Goal: Task Accomplishment & Management: Complete application form

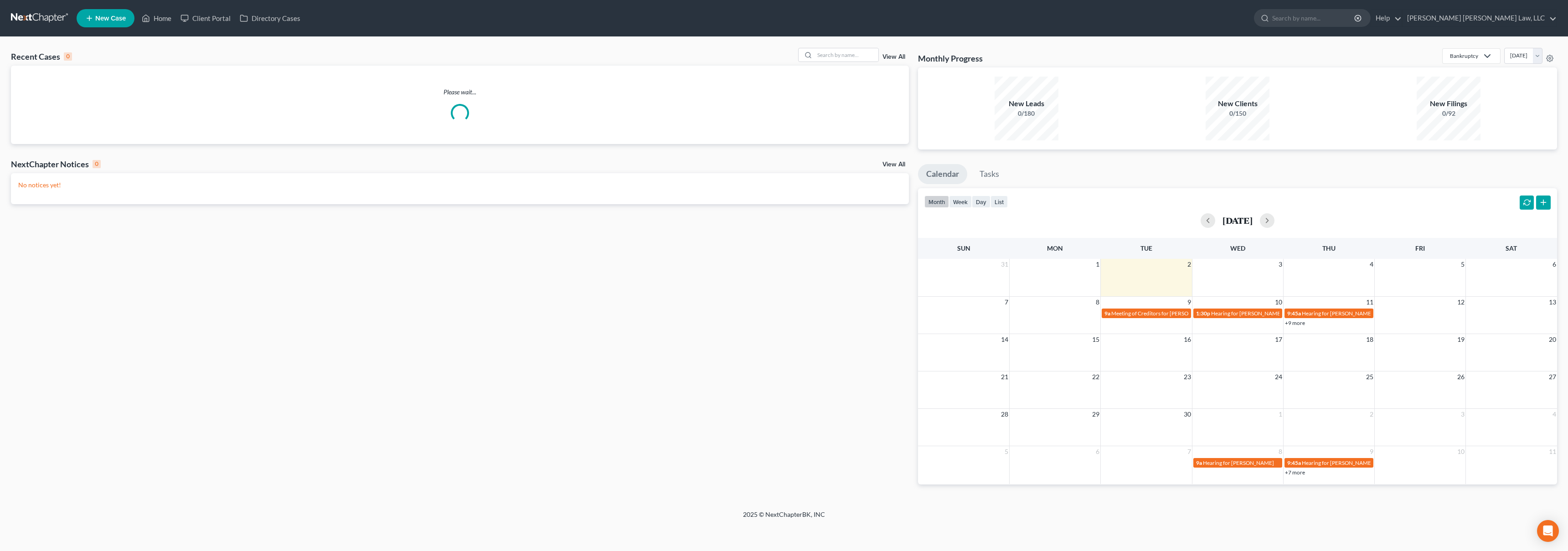
click at [35, 13] on link at bounding box center [40, 18] width 59 height 17
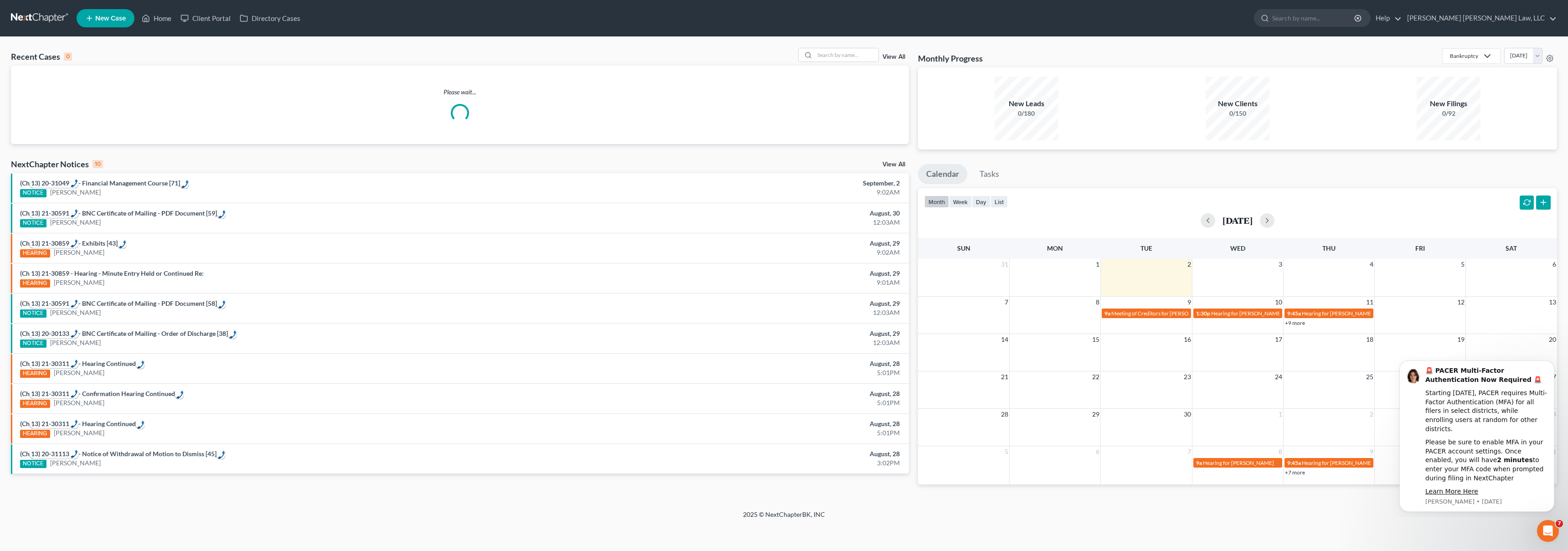
click at [110, 19] on span "New Case" at bounding box center [110, 18] width 30 height 7
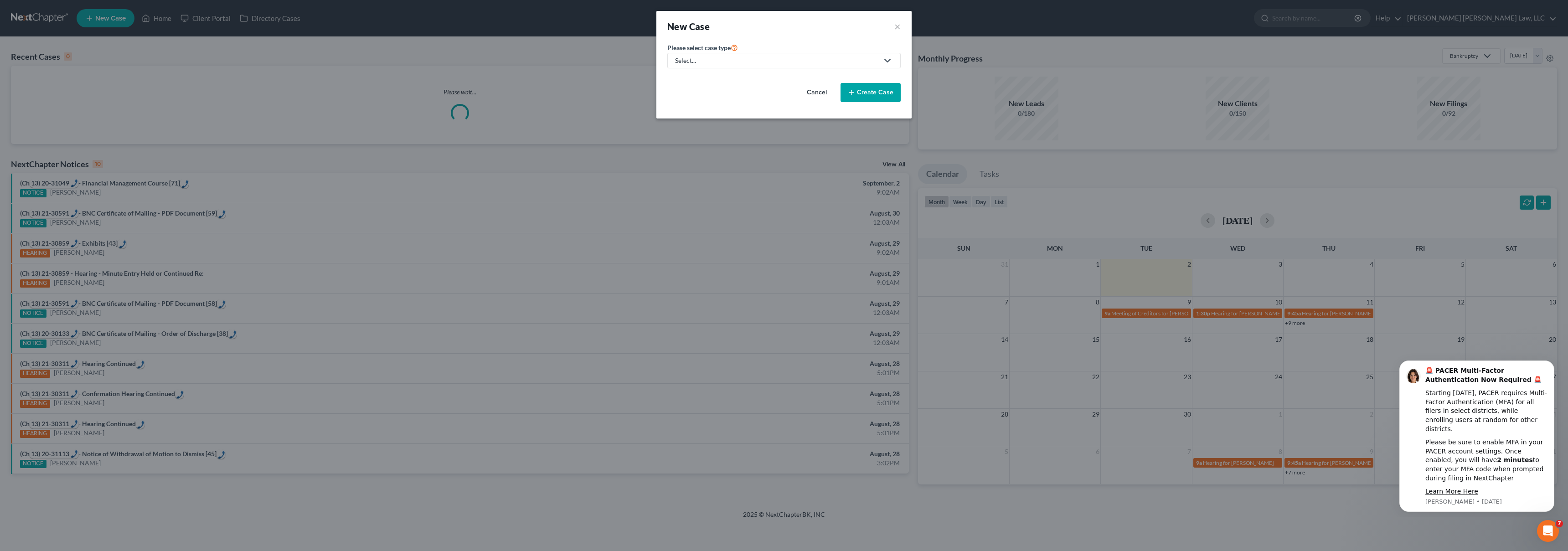
click at [767, 64] on div "Select..." at bounding box center [777, 60] width 204 height 9
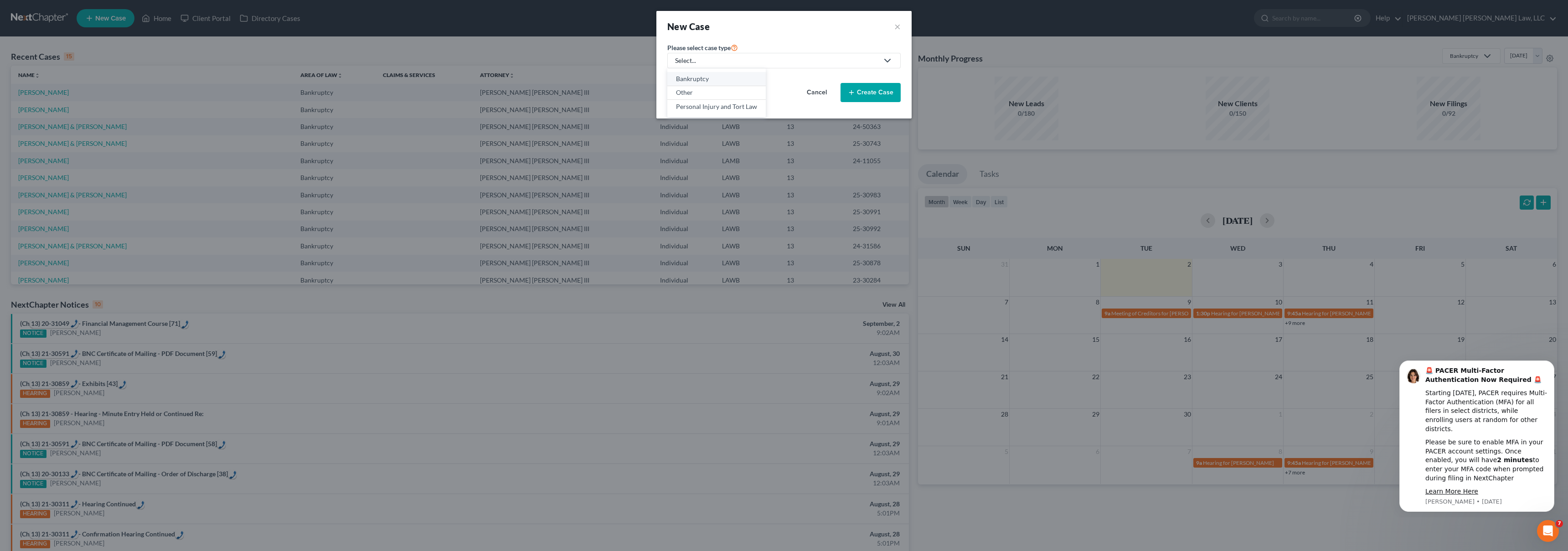
click at [715, 76] on div "Bankruptcy" at bounding box center [716, 78] width 81 height 9
select select "36"
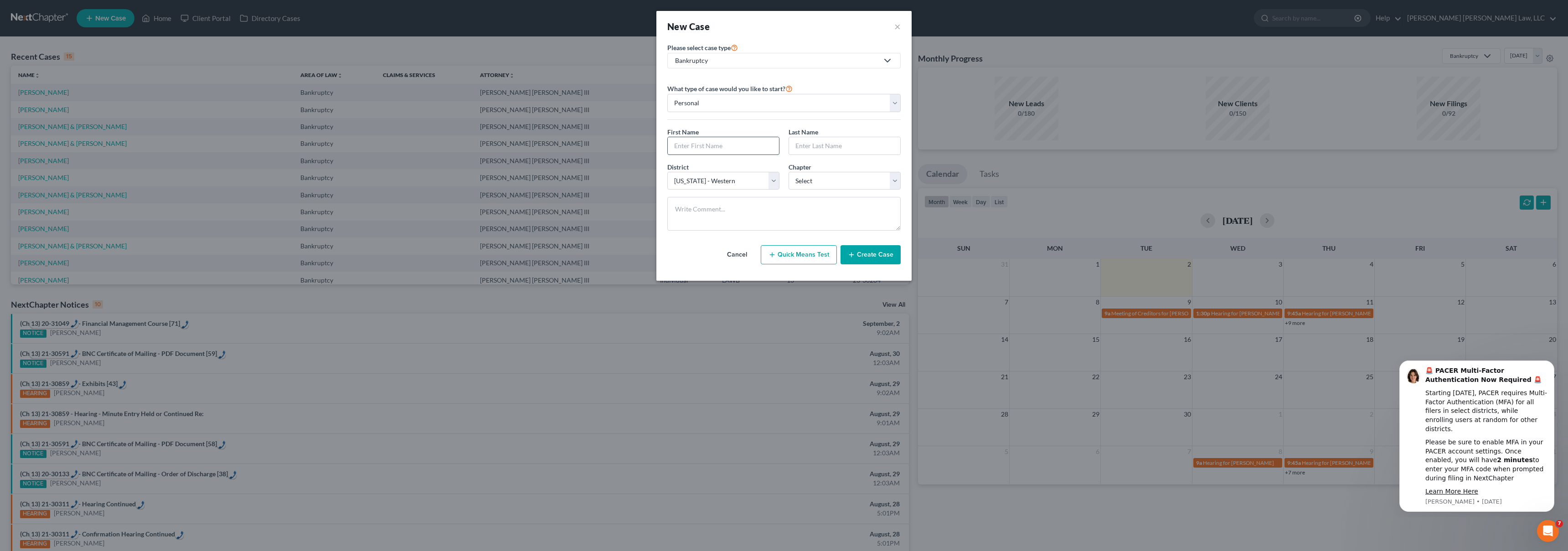
click at [713, 141] on input "text" at bounding box center [723, 146] width 112 height 18
type input "[PERSON_NAME]"
select select "3"
click at [864, 256] on button "Create Case" at bounding box center [870, 255] width 60 height 20
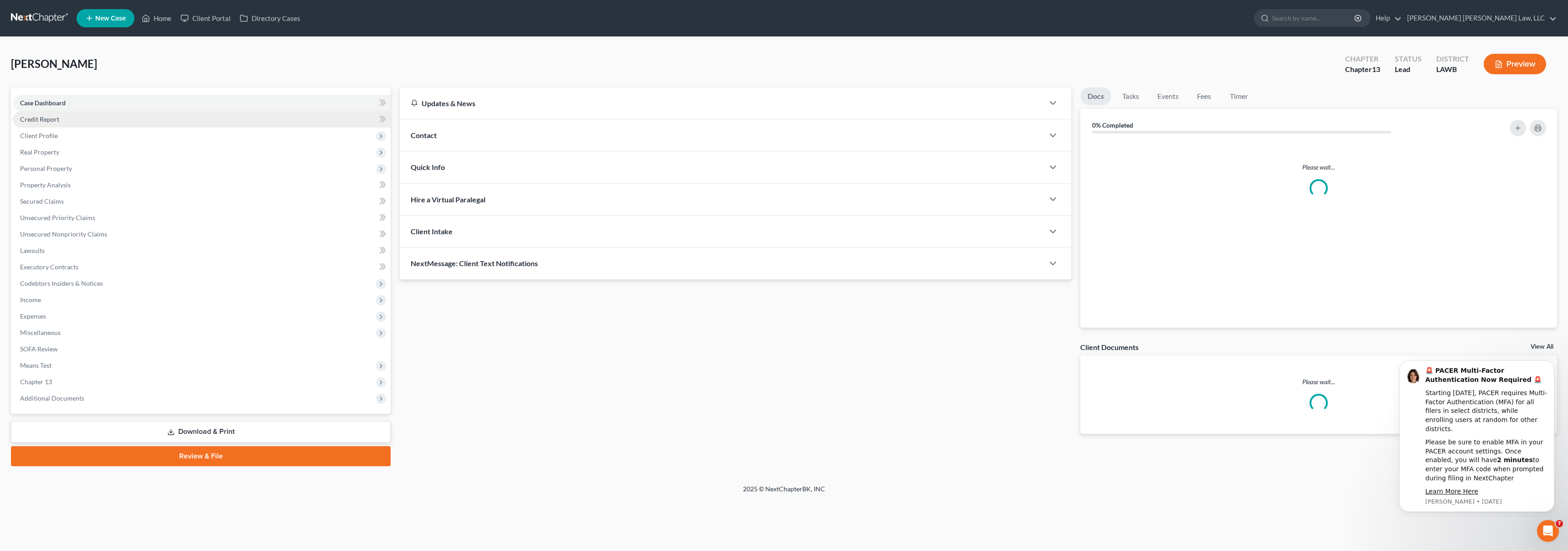
click at [49, 118] on span "Credit Report" at bounding box center [39, 119] width 39 height 8
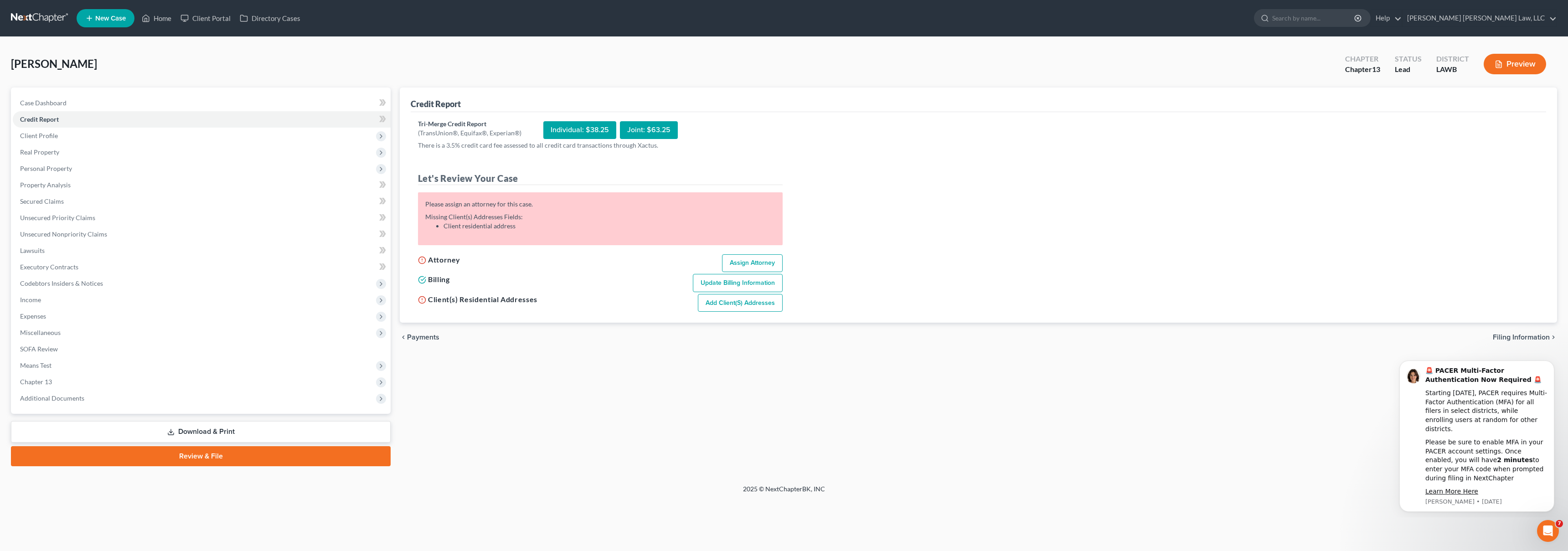
click at [774, 265] on link "Assign Attorney" at bounding box center [753, 263] width 61 height 19
select select "1"
select select "0"
select select "3"
select select "36"
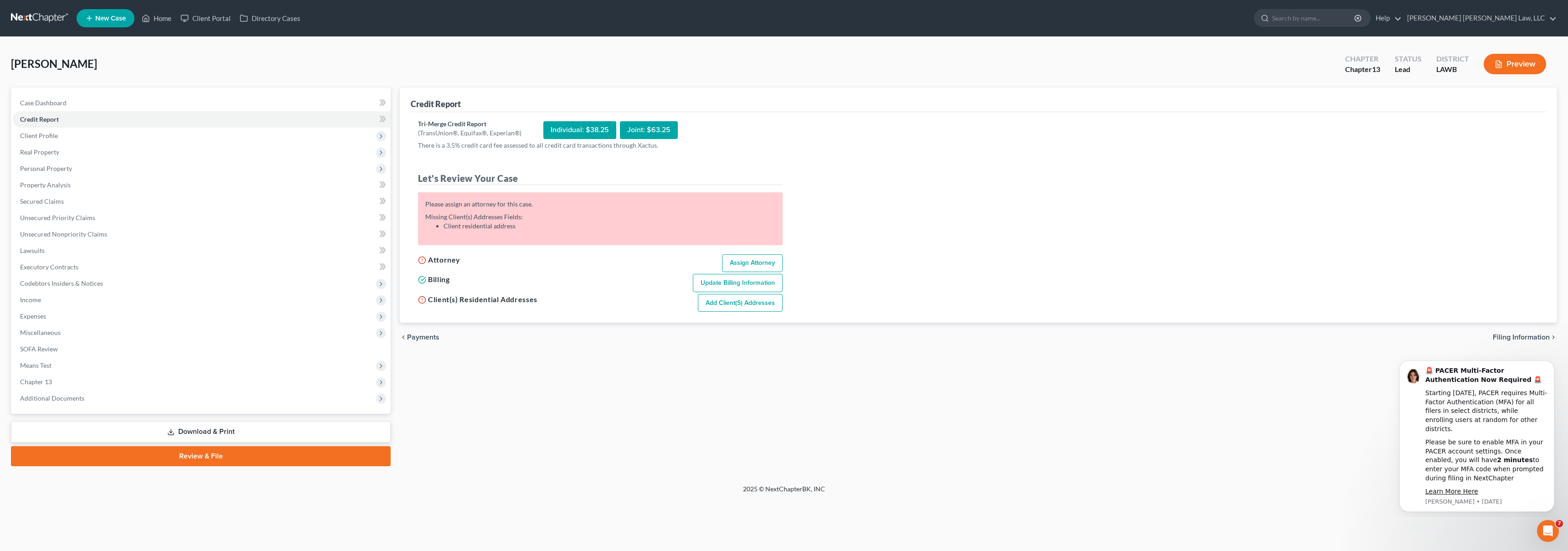
select select "19"
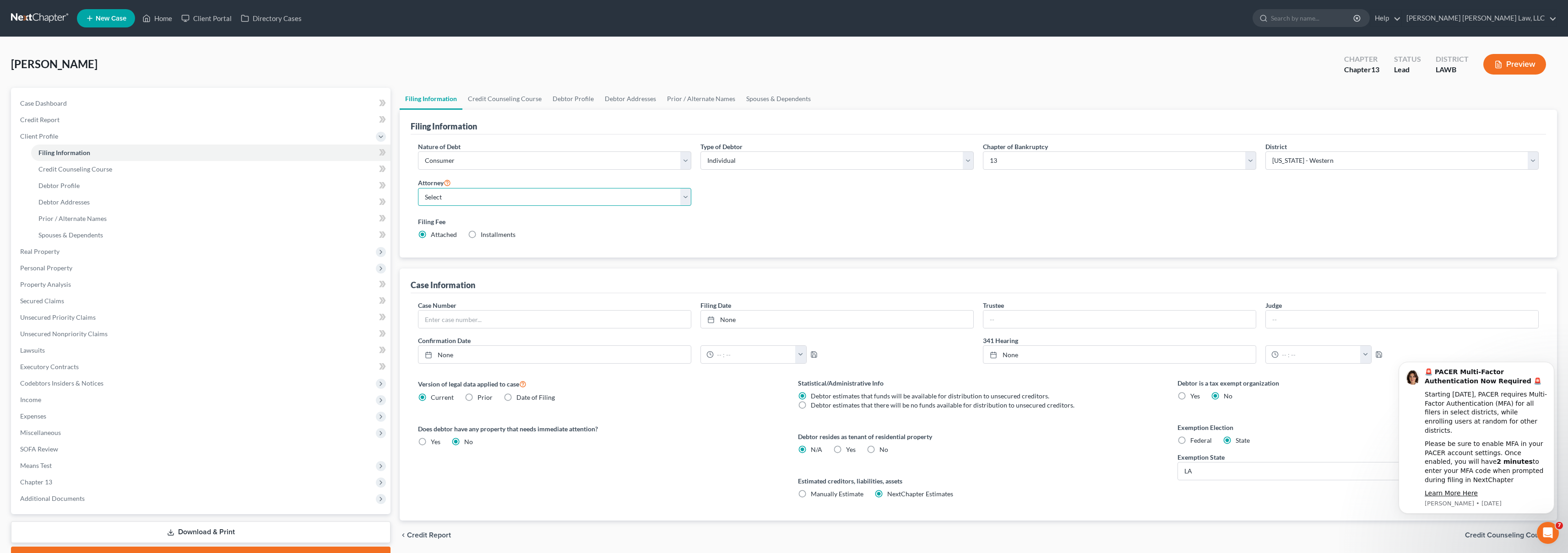
click at [570, 198] on select "Select [PERSON_NAME] [PERSON_NAME] III - LAWB [PERSON_NAME] [PERSON_NAME] III -…" at bounding box center [554, 196] width 273 height 19
select select "0"
click at [118, 121] on link "Credit Report" at bounding box center [202, 120] width 377 height 17
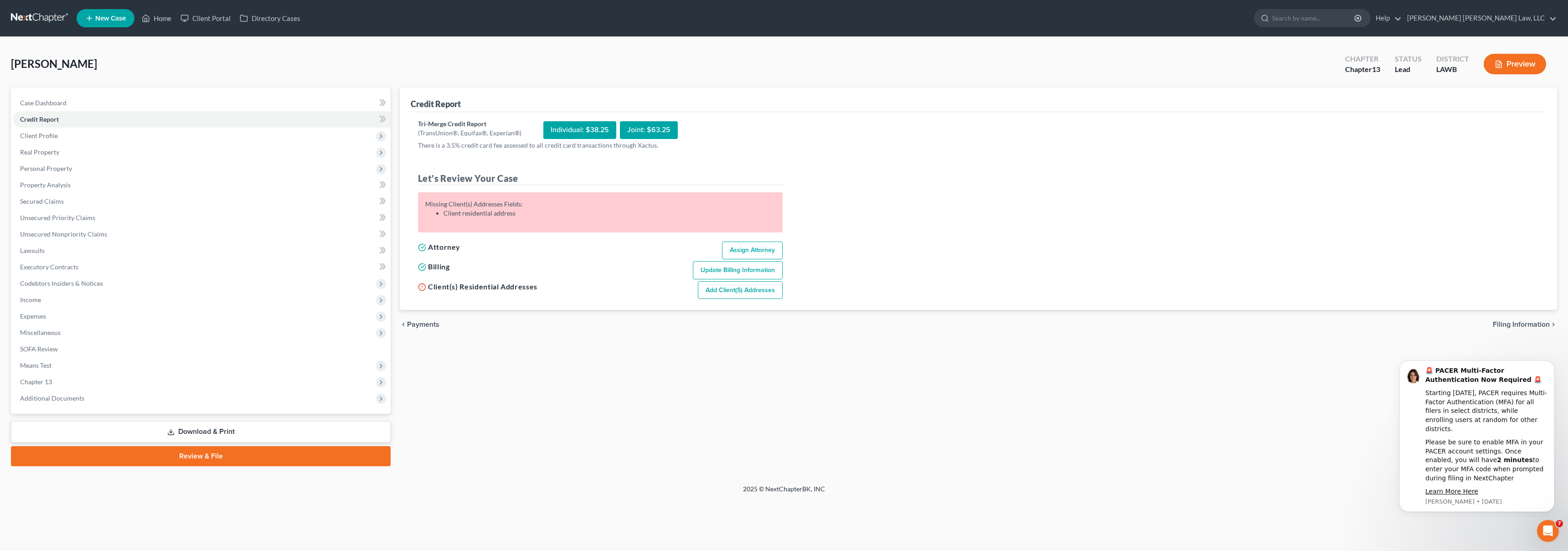
click at [721, 294] on link "Add Client(s) Addresses" at bounding box center [740, 290] width 85 height 19
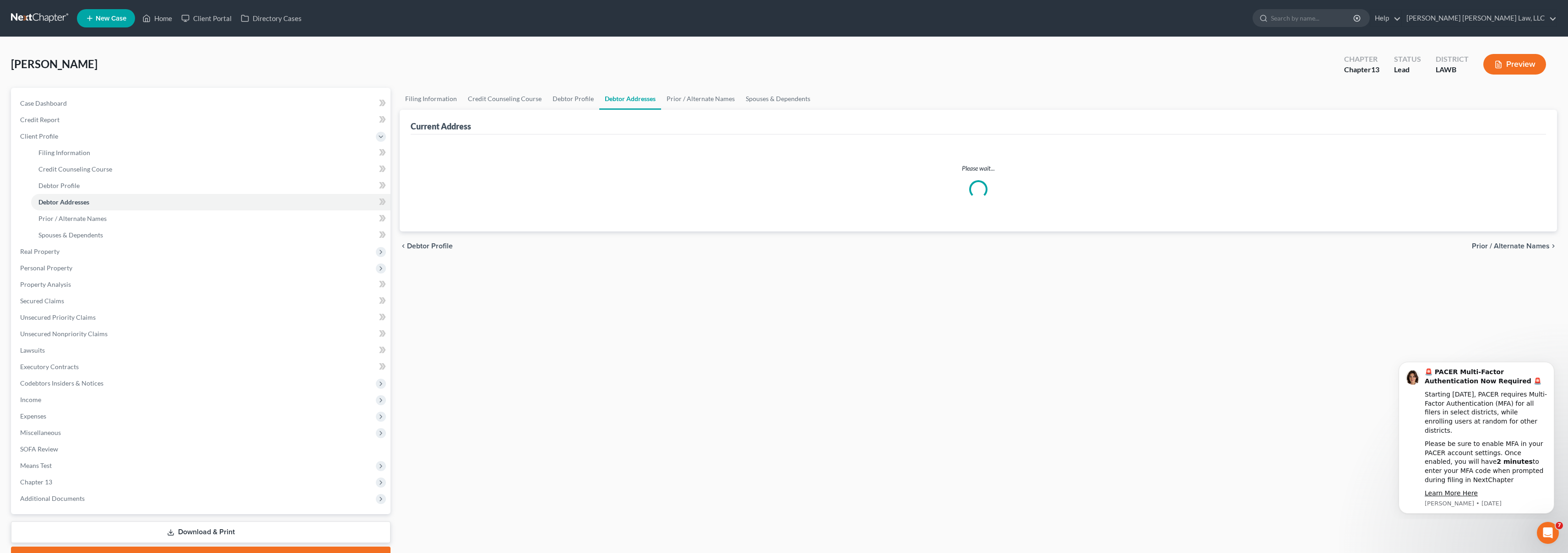
select select "0"
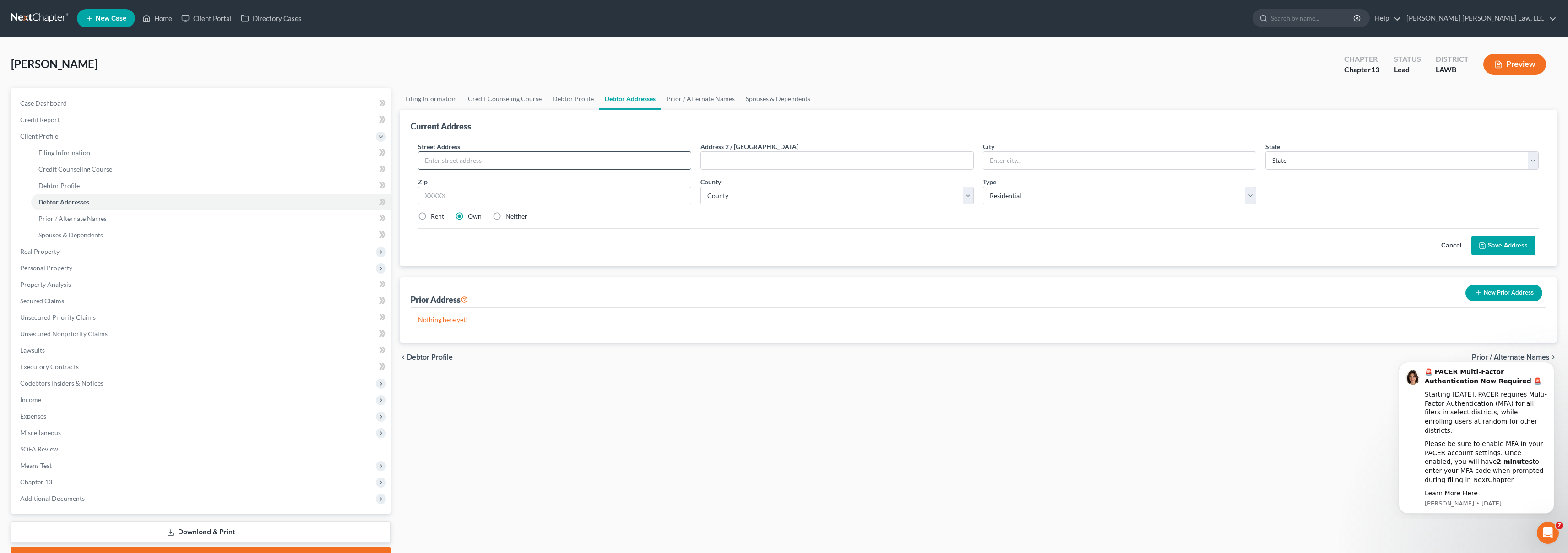
click at [518, 164] on input "text" at bounding box center [554, 161] width 272 height 18
type input "[STREET_ADDRESS]"
type input "Monroe"
select select "19"
type input "71201"
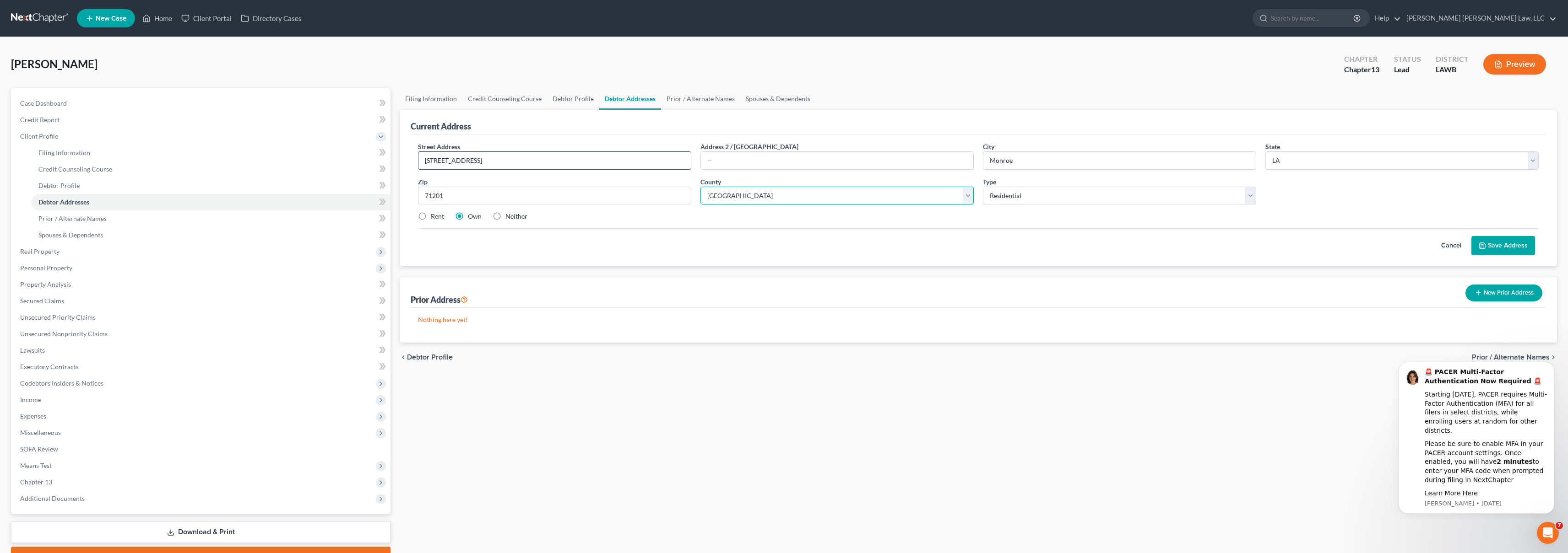
select select "36"
click at [454, 195] on input "71201" at bounding box center [554, 195] width 273 height 19
type input "71202"
drag, startPoint x: 976, startPoint y: 267, endPoint x: 945, endPoint y: 277, distance: 32.6
click at [976, 267] on div "Current Address Street Address * [STREET_ADDRESS] * [GEOGRAPHIC_DATA] * State […" at bounding box center [978, 226] width 1157 height 233
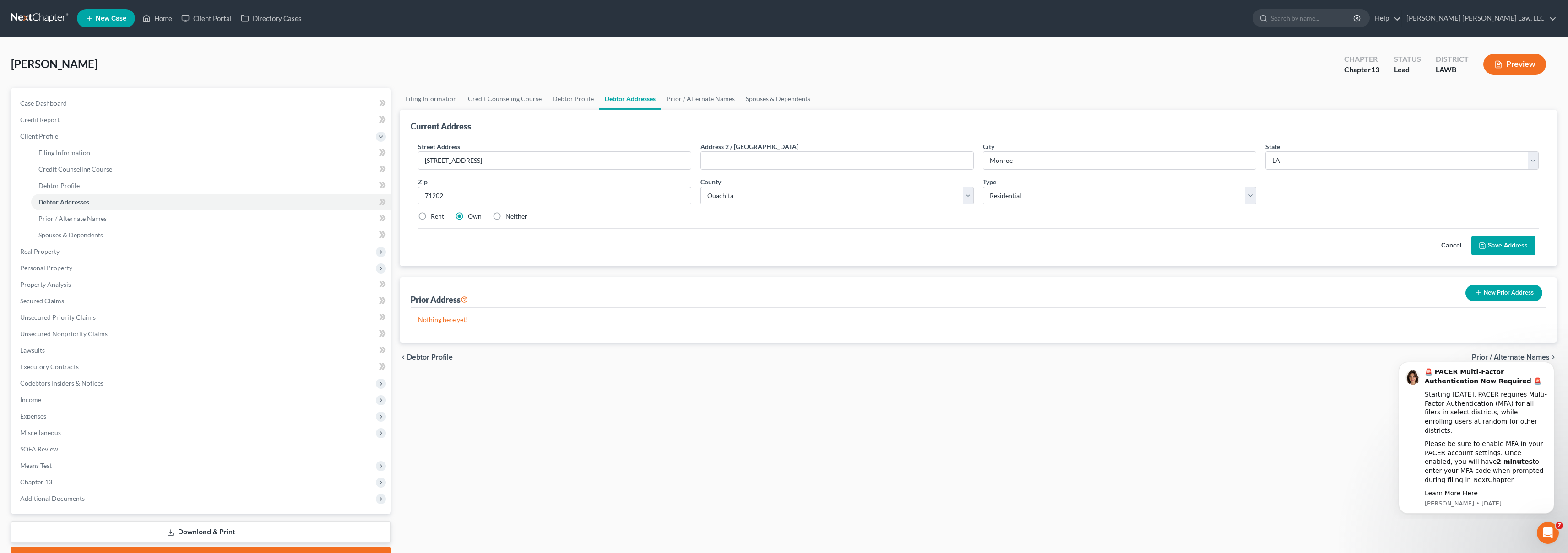
click at [1513, 249] on button "Save Address" at bounding box center [1503, 246] width 64 height 20
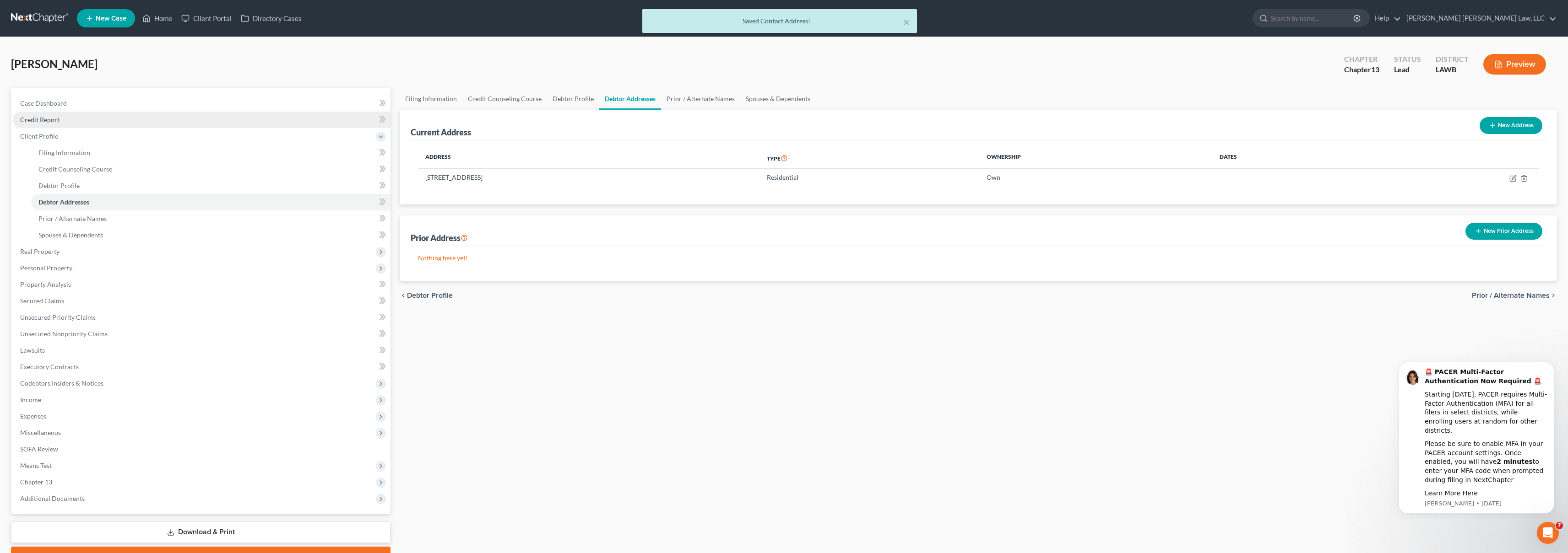
click at [171, 119] on link "Credit Report" at bounding box center [202, 120] width 377 height 17
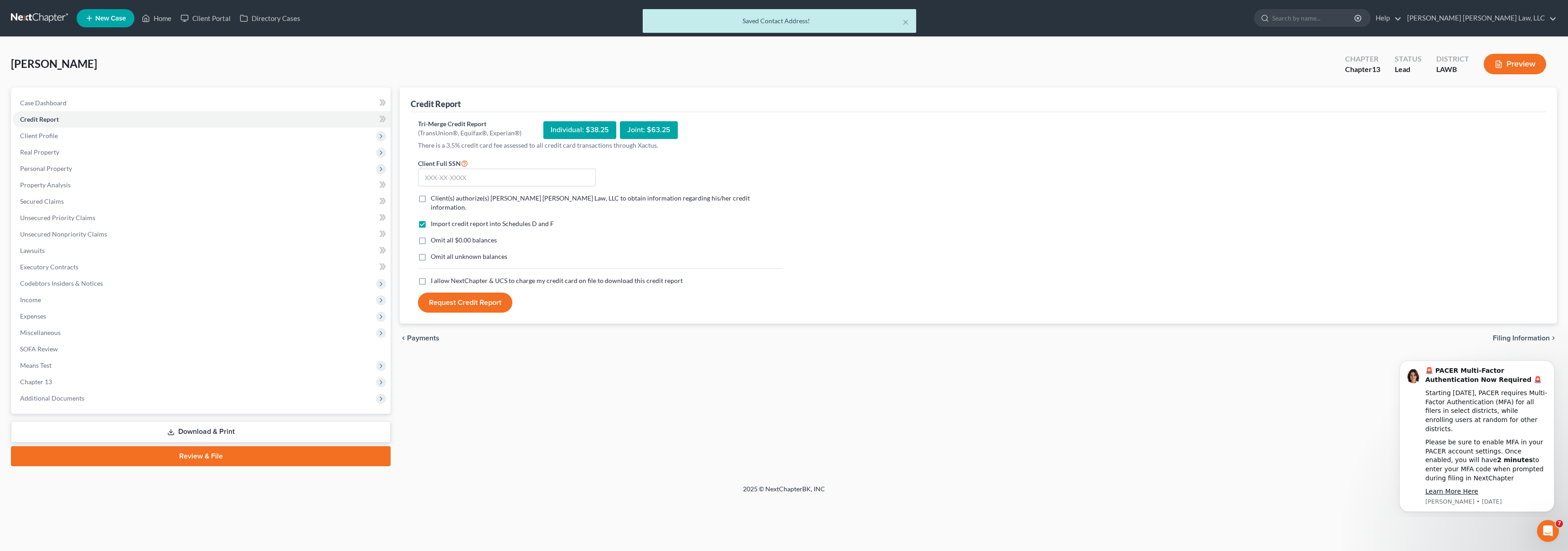
drag, startPoint x: 423, startPoint y: 276, endPoint x: 423, endPoint y: 260, distance: 16.0
click at [431, 276] on label "I allow NextChapter & UCS to charge my credit card on file to download this cre…" at bounding box center [557, 280] width 253 height 9
click at [435, 276] on input "I allow NextChapter & UCS to charge my credit card on file to download this cre…" at bounding box center [438, 279] width 6 height 6
checkbox input "true"
click at [431, 253] on label "Omit all unknown balances" at bounding box center [469, 256] width 76 height 9
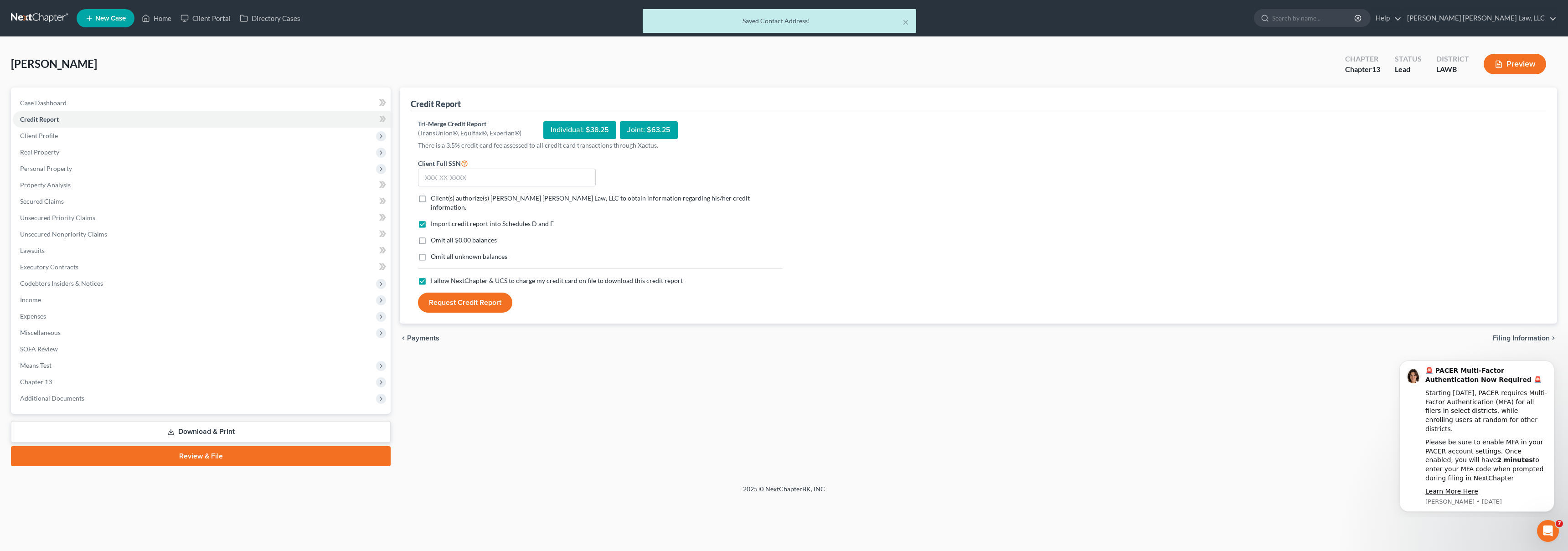
click at [435, 253] on input "Omit all unknown balances" at bounding box center [438, 255] width 6 height 6
checkbox input "true"
click at [431, 236] on label "Omit all $0.00 balances" at bounding box center [464, 240] width 67 height 9
click at [435, 236] on input "Omit all $0.00 balances" at bounding box center [438, 239] width 6 height 6
checkbox input "true"
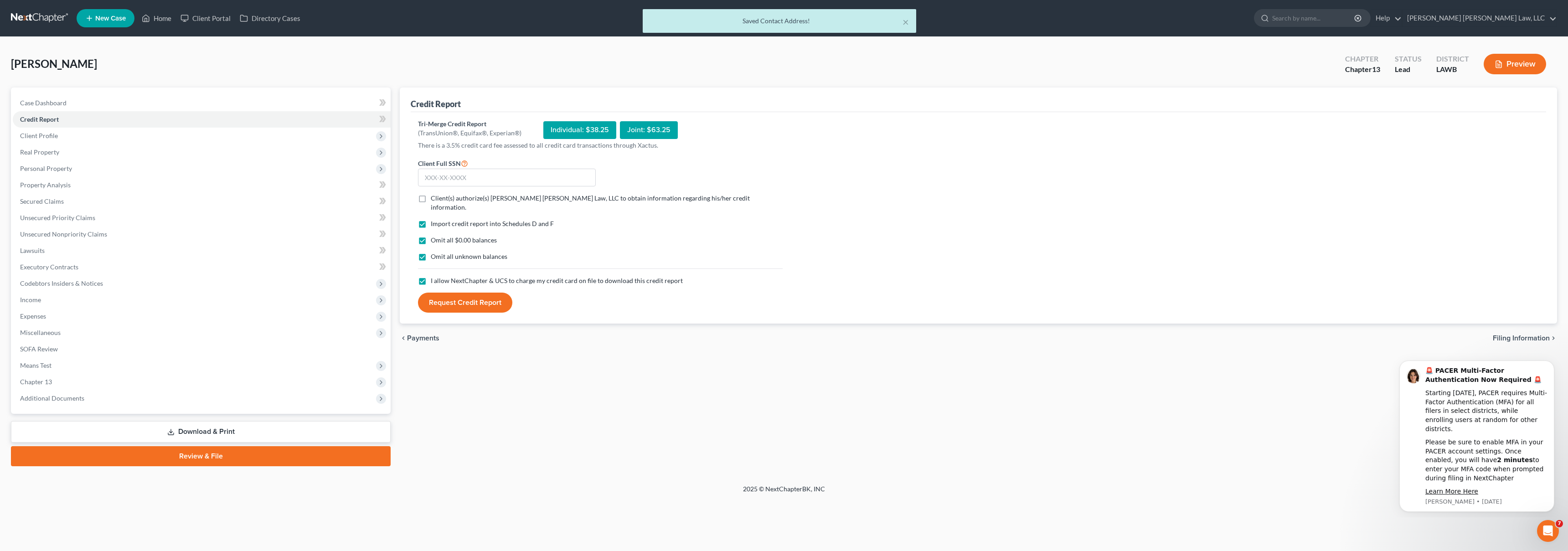
click at [431, 200] on label "Client(s) authorize(s) [PERSON_NAME] [PERSON_NAME] Law, LLC to obtain informati…" at bounding box center [607, 203] width 352 height 19
click at [435, 200] on input "Client(s) authorize(s) [PERSON_NAME] [PERSON_NAME] Law, LLC to obtain informati…" at bounding box center [438, 197] width 6 height 6
checkbox input "true"
click at [437, 178] on input "text" at bounding box center [507, 177] width 178 height 19
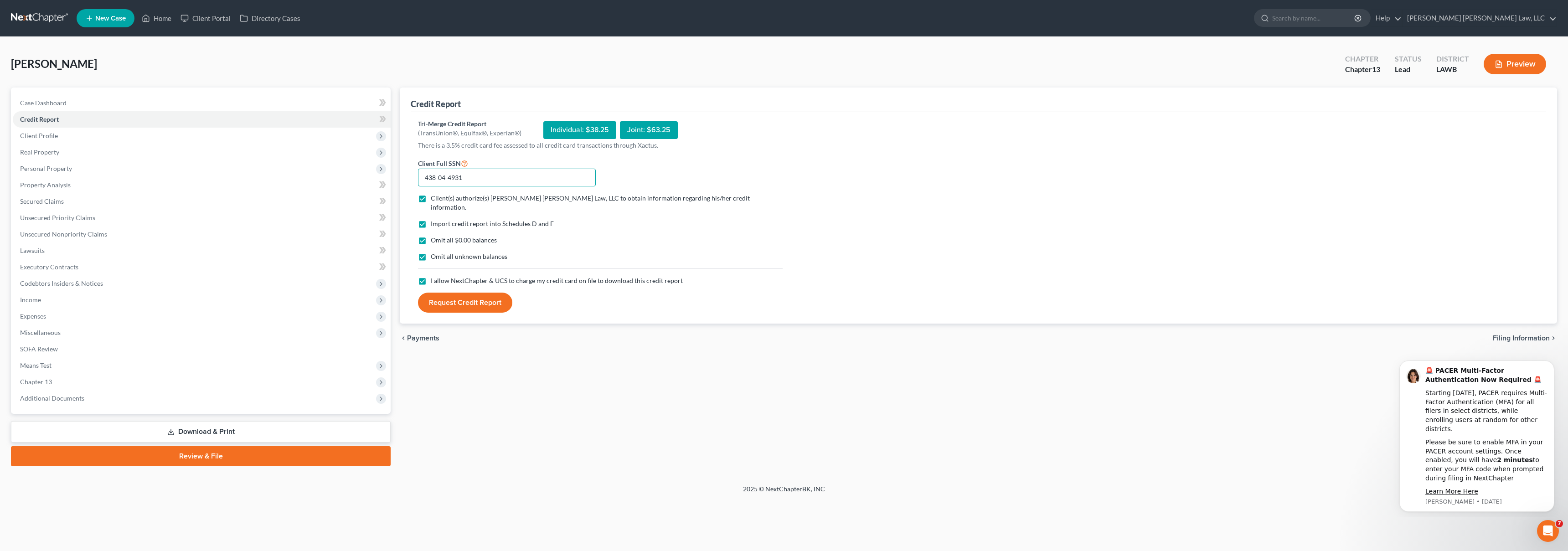
type input "438-04-4931"
click at [458, 297] on button "Request Credit Report" at bounding box center [465, 302] width 94 height 20
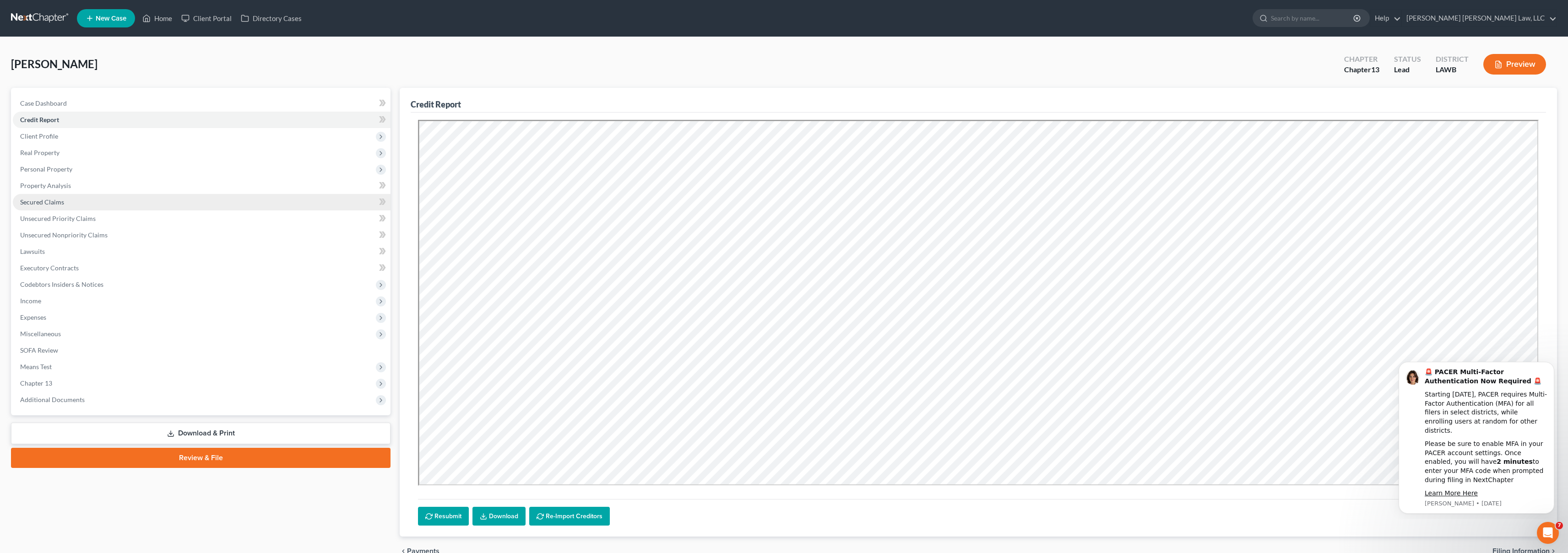
click at [57, 199] on span "Secured Claims" at bounding box center [41, 202] width 44 height 8
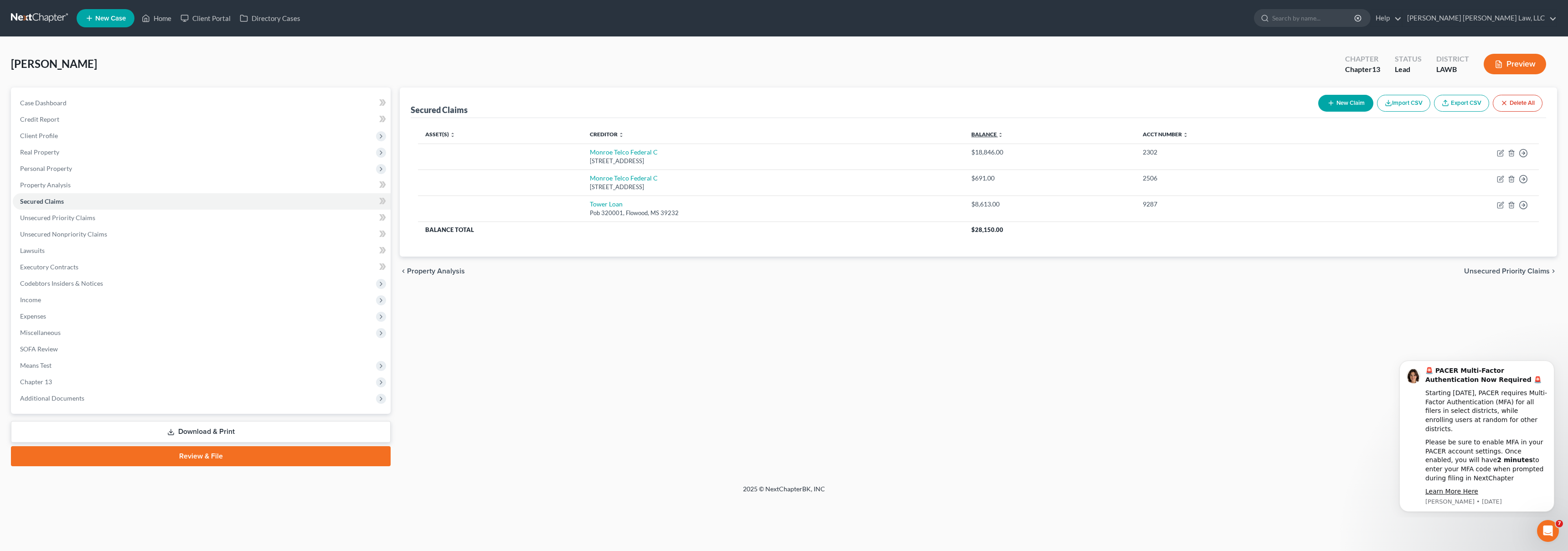
click at [1003, 134] on link "Balance expand_more expand_less unfold_more" at bounding box center [987, 134] width 32 height 7
click at [1002, 134] on link "Balance expand_more expand_less unfold_more" at bounding box center [987, 134] width 31 height 7
click at [185, 219] on link "Unsecured Priority Claims" at bounding box center [202, 217] width 378 height 17
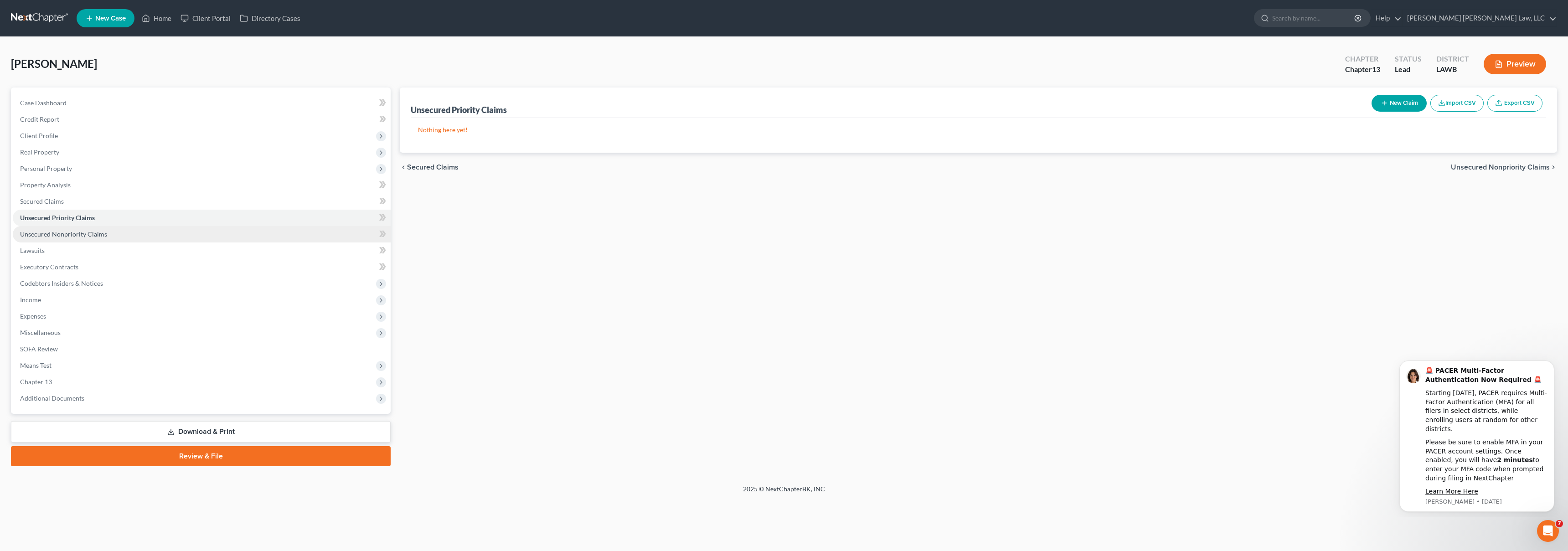
click at [187, 238] on link "Unsecured Nonpriority Claims" at bounding box center [202, 234] width 378 height 17
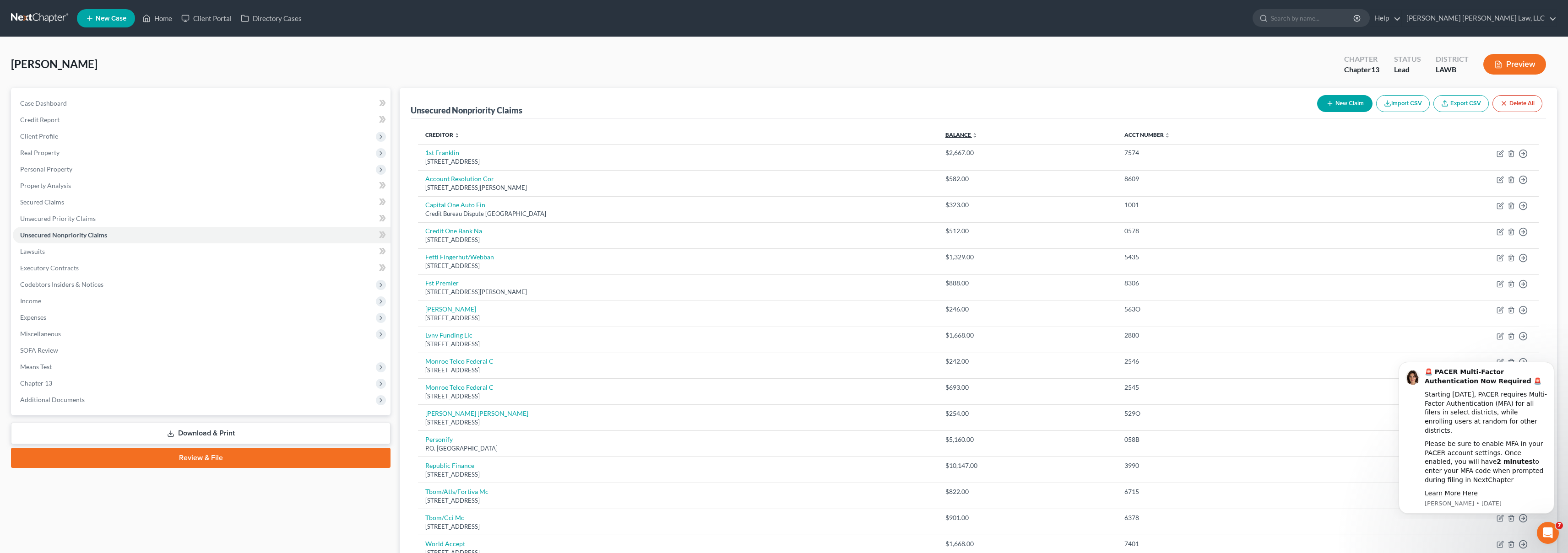
click at [977, 134] on link "Balance expand_more expand_less unfold_more" at bounding box center [961, 135] width 32 height 7
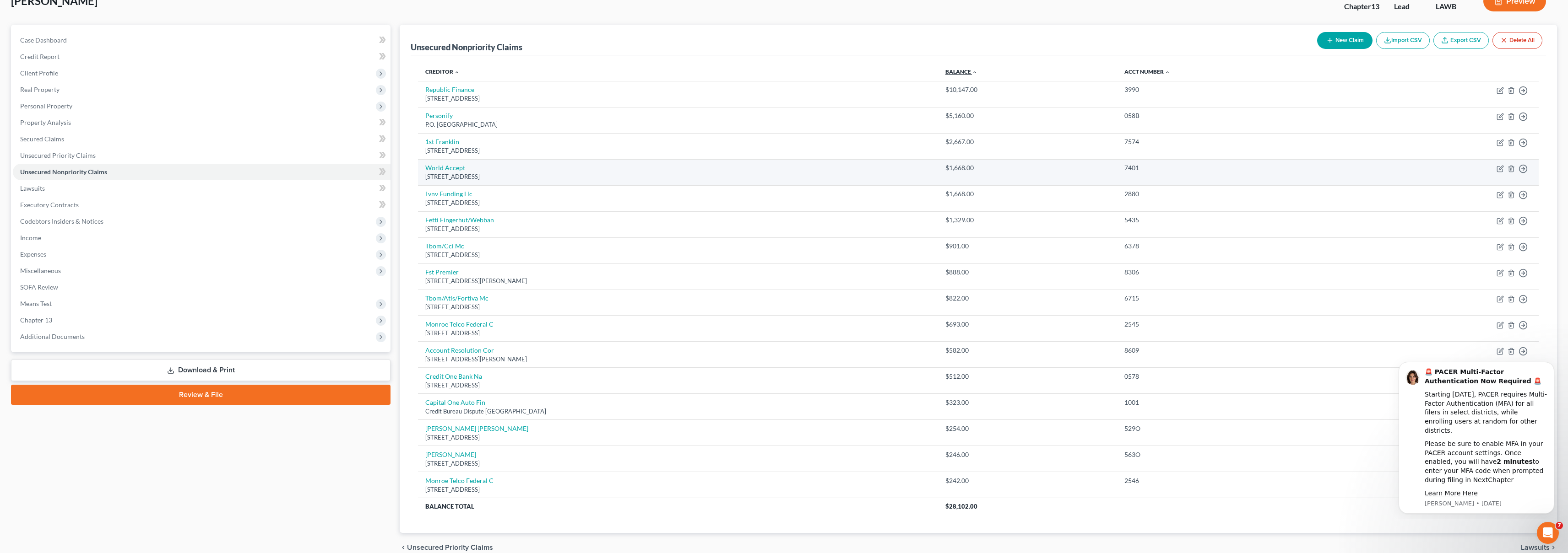
scroll to position [64, 0]
